Goal: Information Seeking & Learning: Learn about a topic

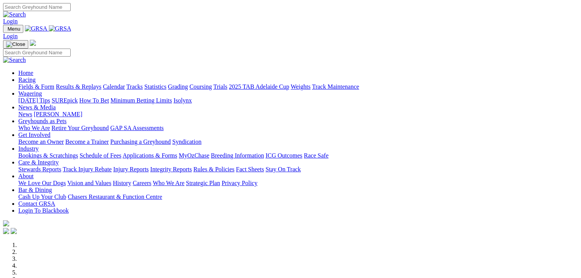
click at [36, 76] on link "Racing" at bounding box center [26, 79] width 17 height 6
click at [71, 32] on img at bounding box center [60, 28] width 23 height 7
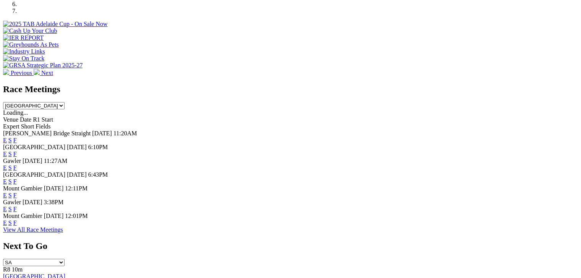
click at [17, 137] on link "F" at bounding box center [14, 140] width 3 height 6
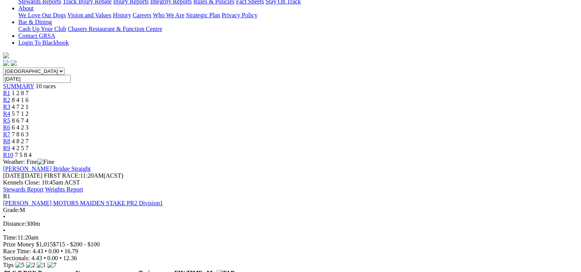
scroll to position [183, 0]
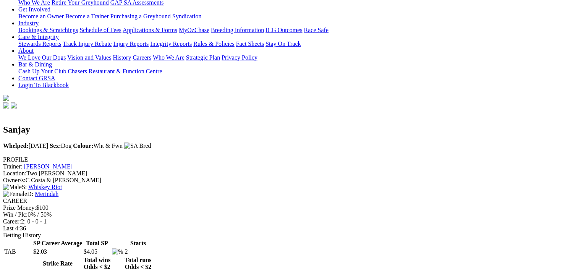
scroll to position [168, 0]
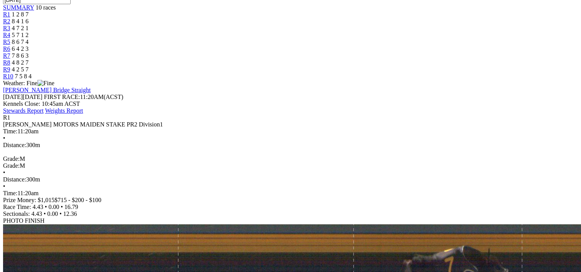
scroll to position [260, 0]
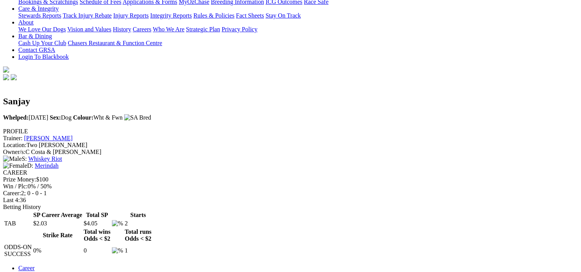
scroll to position [168, 0]
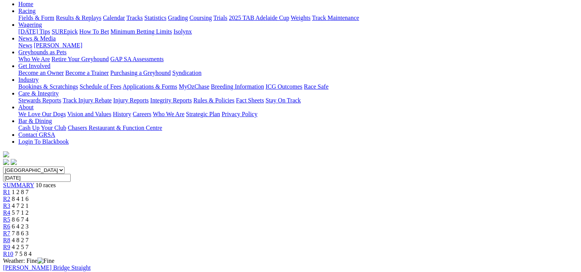
scroll to position [153, 0]
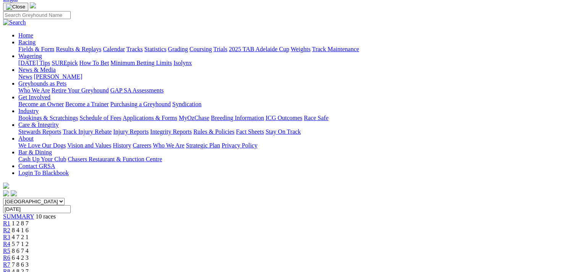
scroll to position [0, 0]
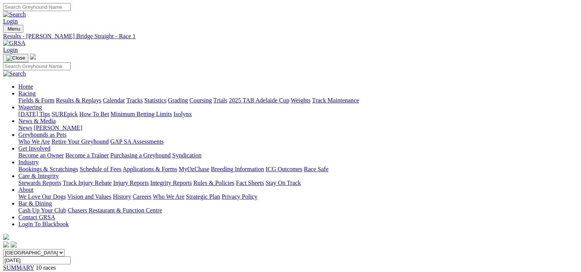
click at [101, 97] on link "Results & Replays" at bounding box center [78, 100] width 45 height 6
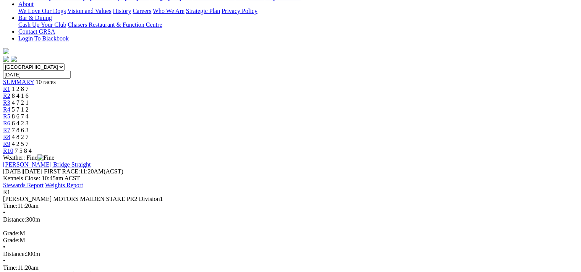
scroll to position [229, 0]
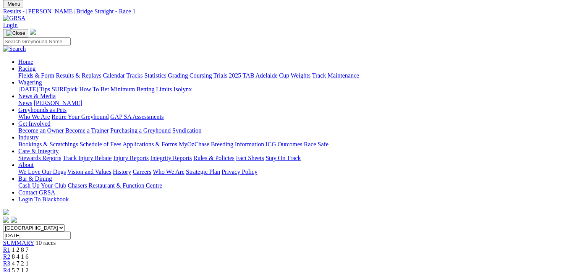
scroll to position [0, 0]
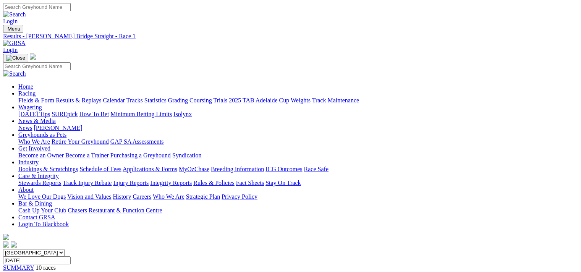
click at [98, 97] on link "Results & Replays" at bounding box center [78, 100] width 45 height 6
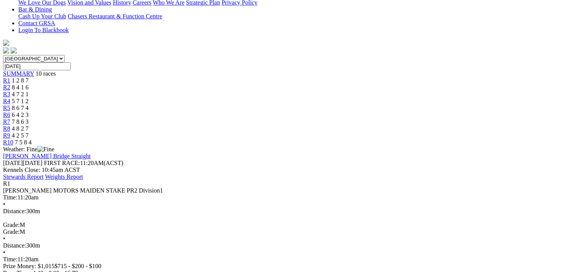
scroll to position [199, 0]
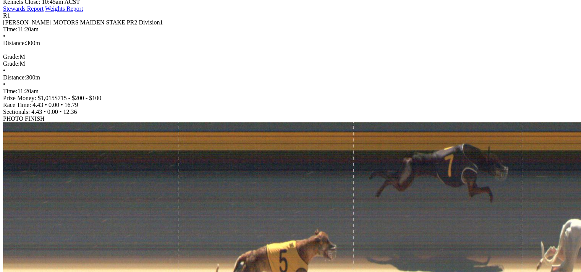
scroll to position [367, 0]
